Goal: Transaction & Acquisition: Purchase product/service

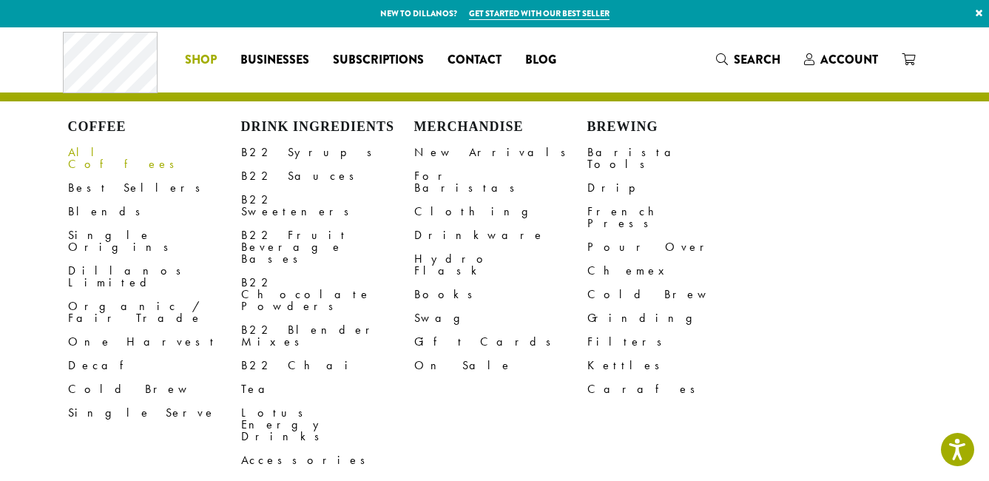
click at [210, 55] on span "Shop" at bounding box center [201, 60] width 32 height 18
click at [84, 202] on link "Blends" at bounding box center [154, 212] width 173 height 24
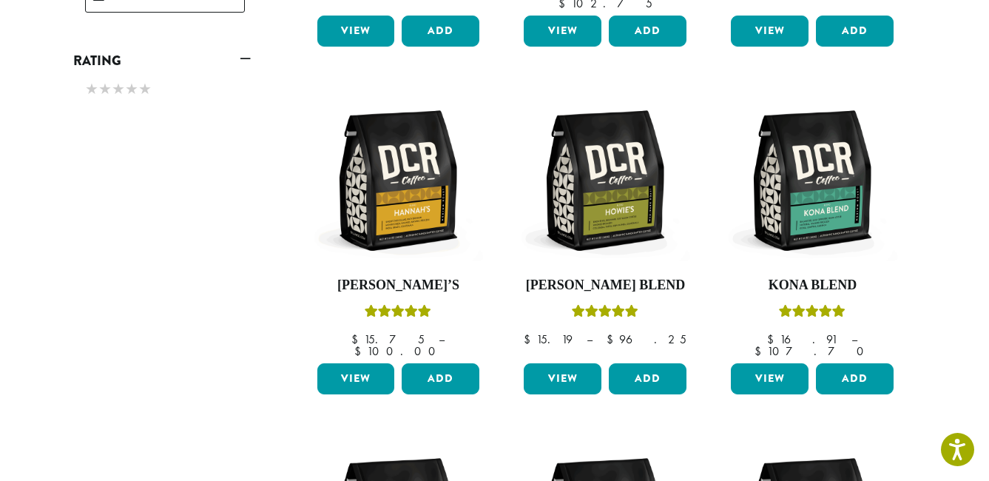
scroll to position [842, 0]
